Goal: Navigation & Orientation: Find specific page/section

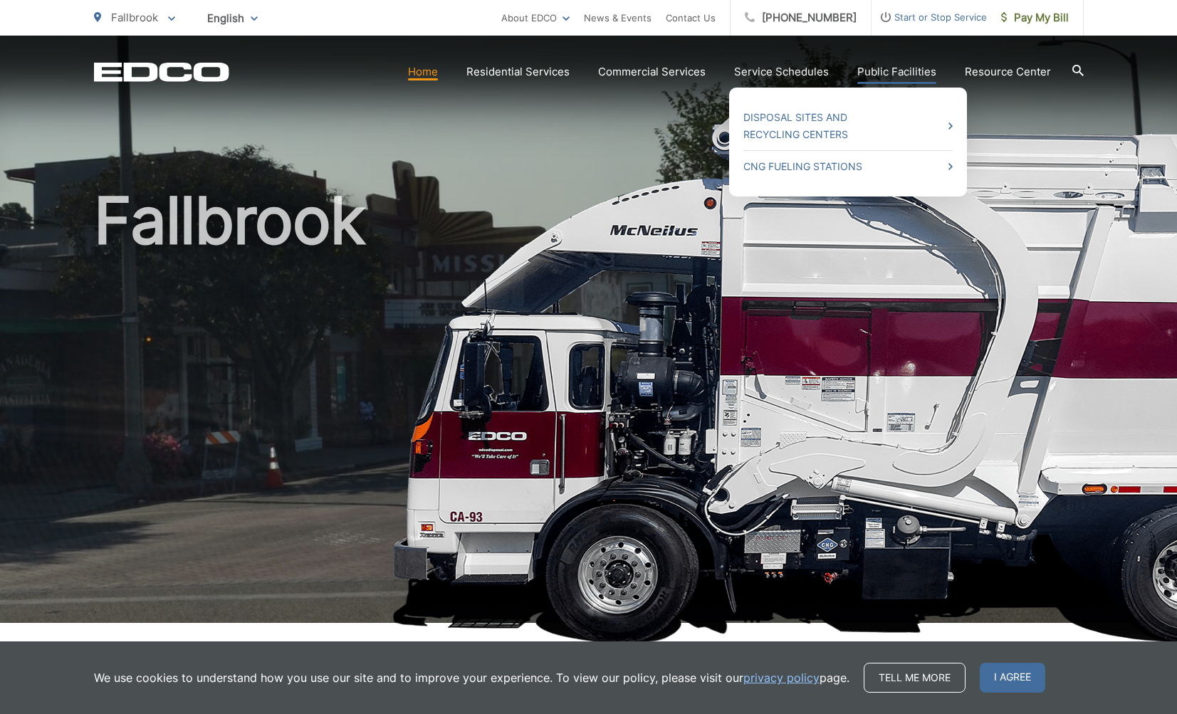
click at [898, 69] on link "Public Facilities" at bounding box center [896, 71] width 79 height 17
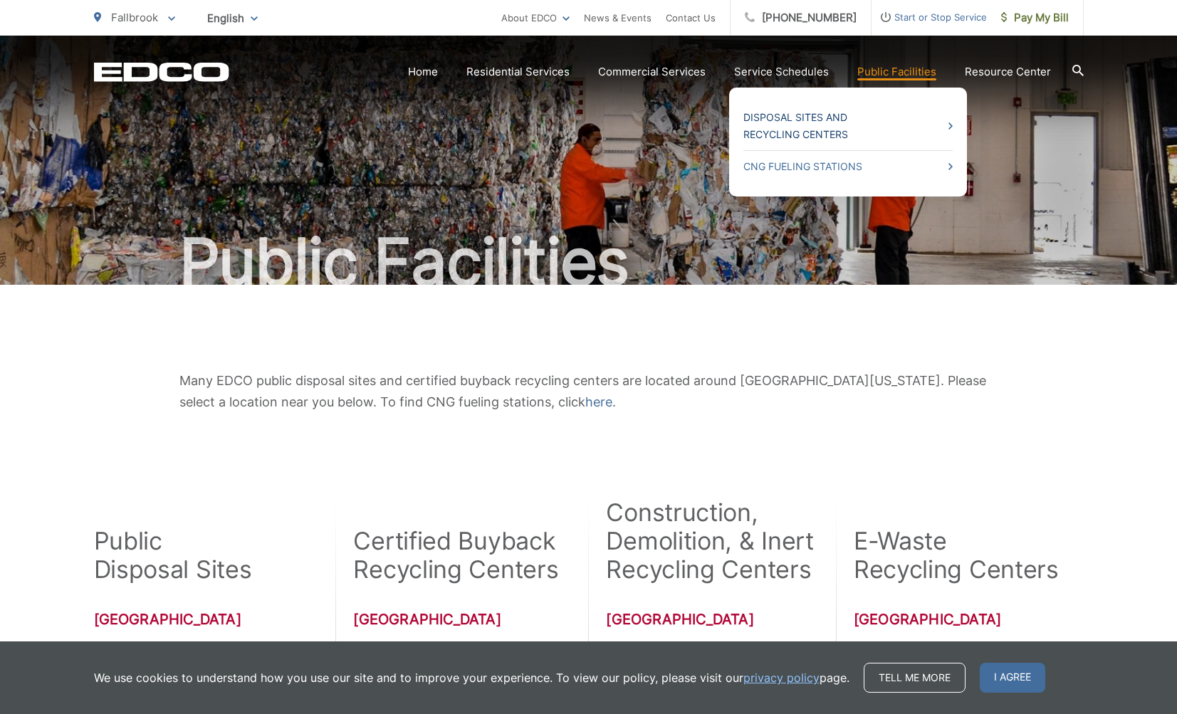
click at [799, 119] on link "Disposal Sites and Recycling Centers" at bounding box center [847, 126] width 209 height 34
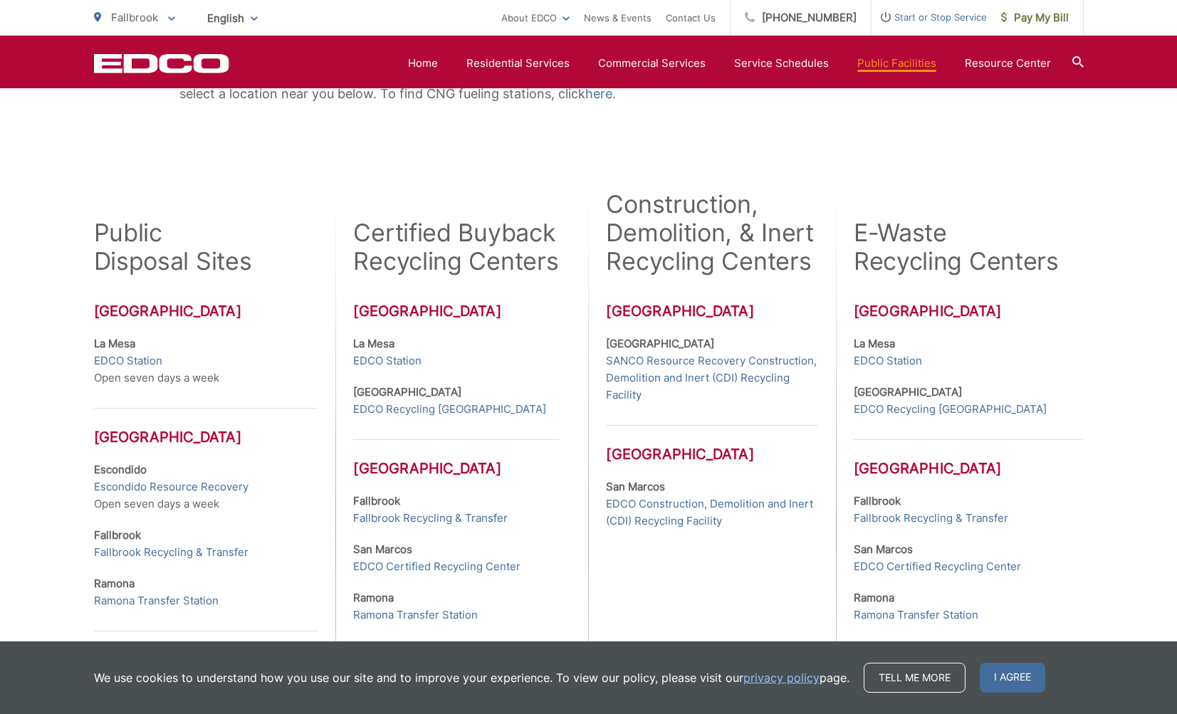
scroll to position [309, 0]
click at [936, 516] on link "Fallbrook Recycling & Transfer" at bounding box center [931, 517] width 155 height 17
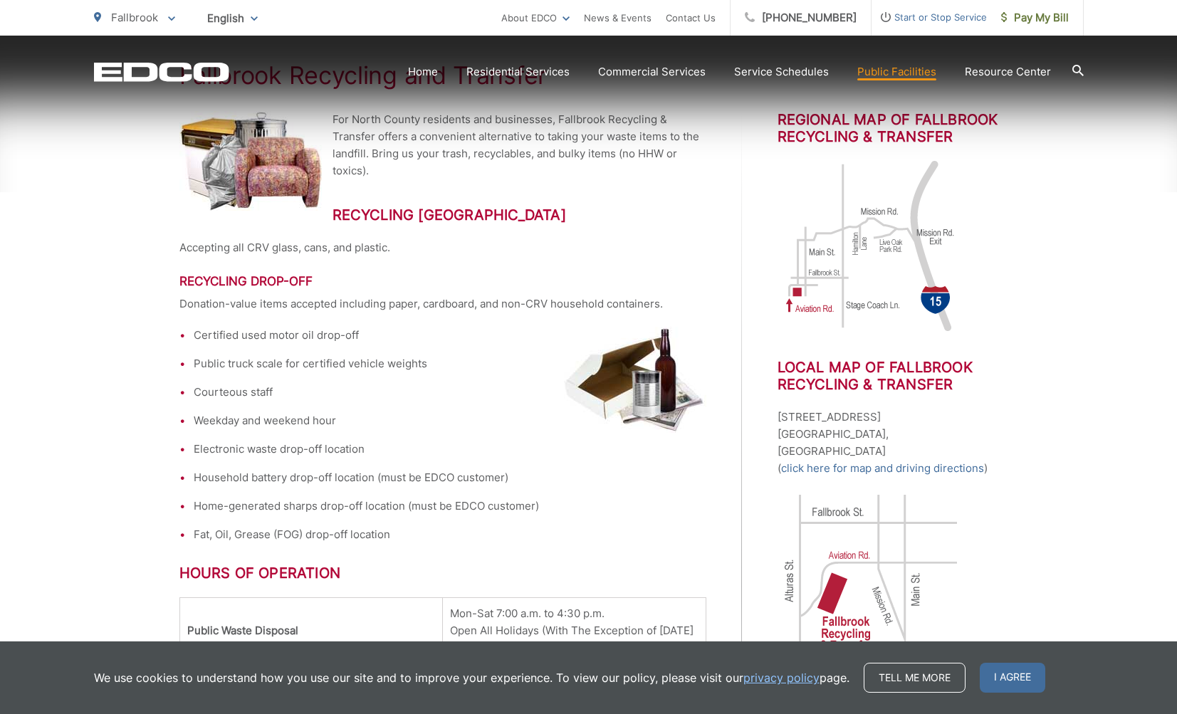
scroll to position [310, 0]
